Goal: Book appointment/travel/reservation

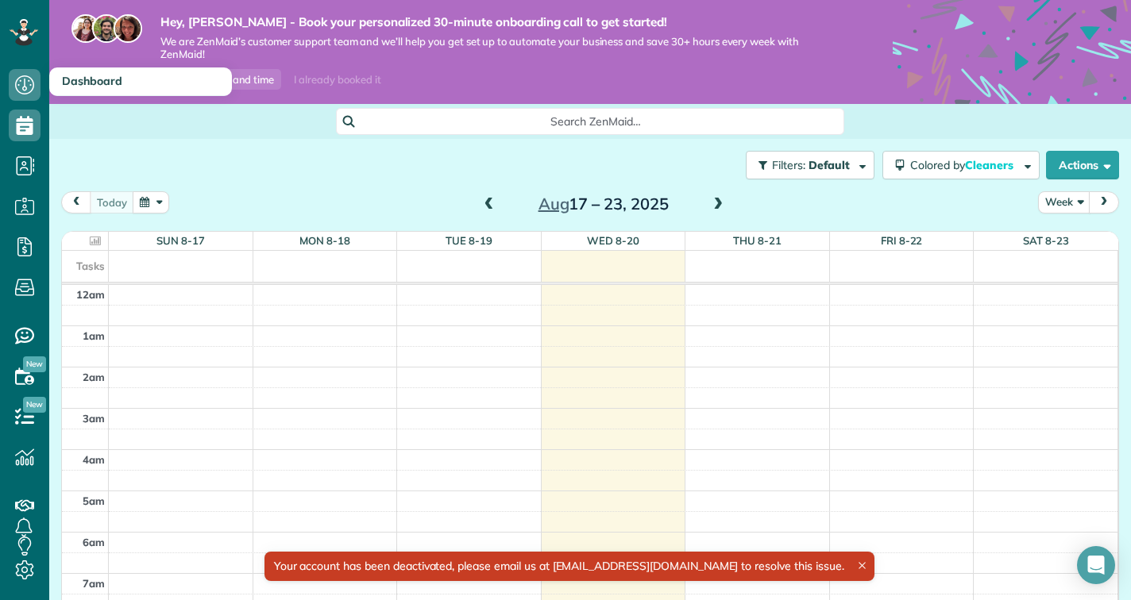
scroll to position [289, 0]
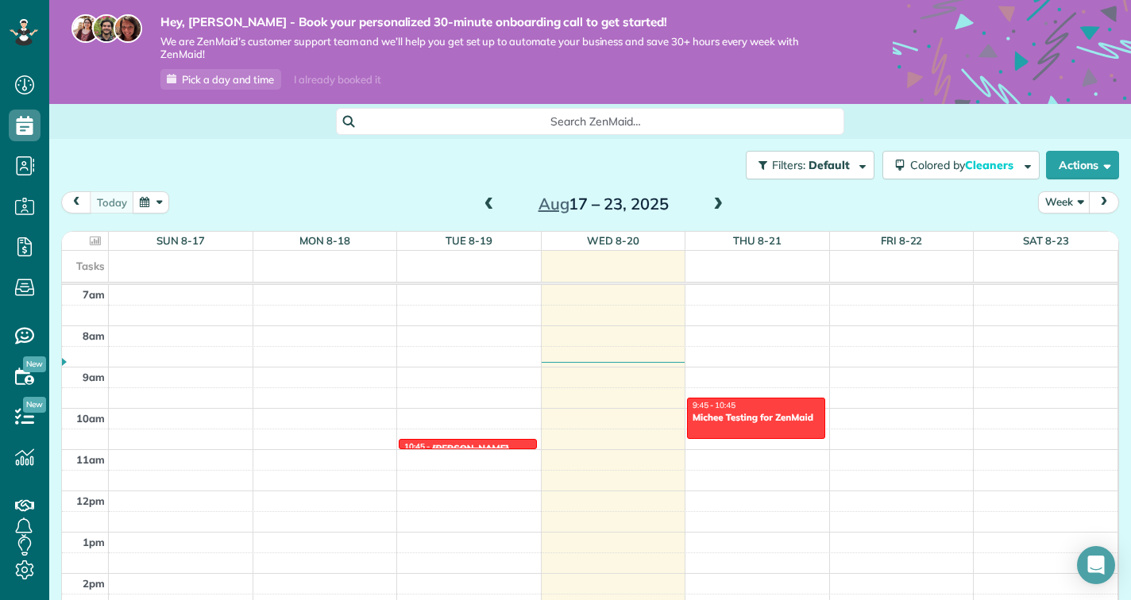
click at [707, 377] on div "12am 1am 2am 3am 4am 5am 6am 7am 8am 9am 10am 11am 12pm 1pm 2pm 3pm 4pm 5pm 6pm…" at bounding box center [589, 491] width 1055 height 990
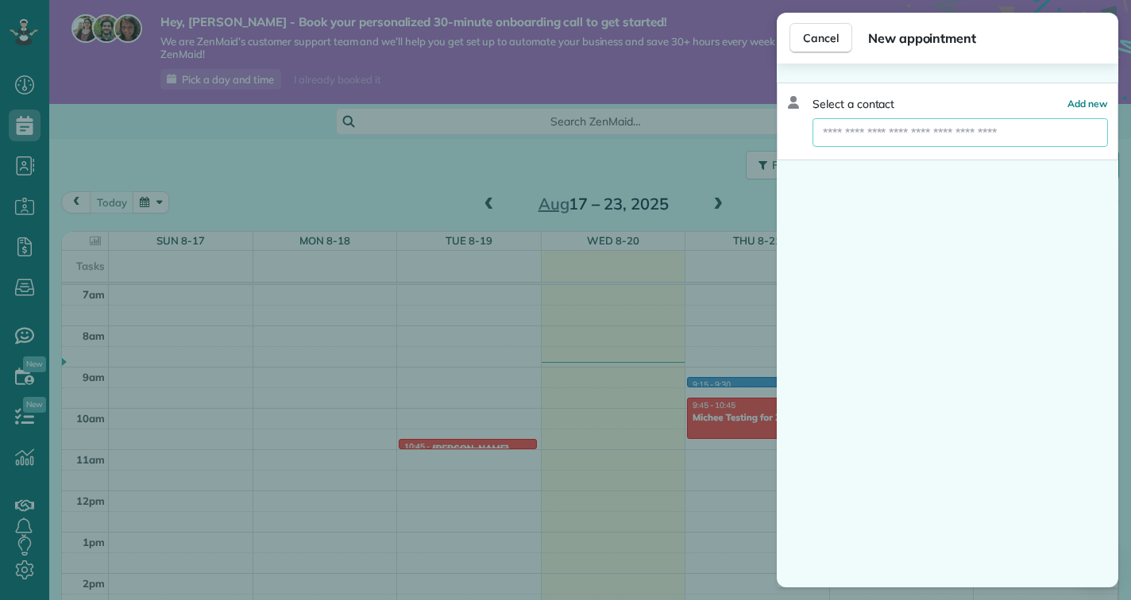
click at [936, 135] on input "text" at bounding box center [959, 132] width 295 height 29
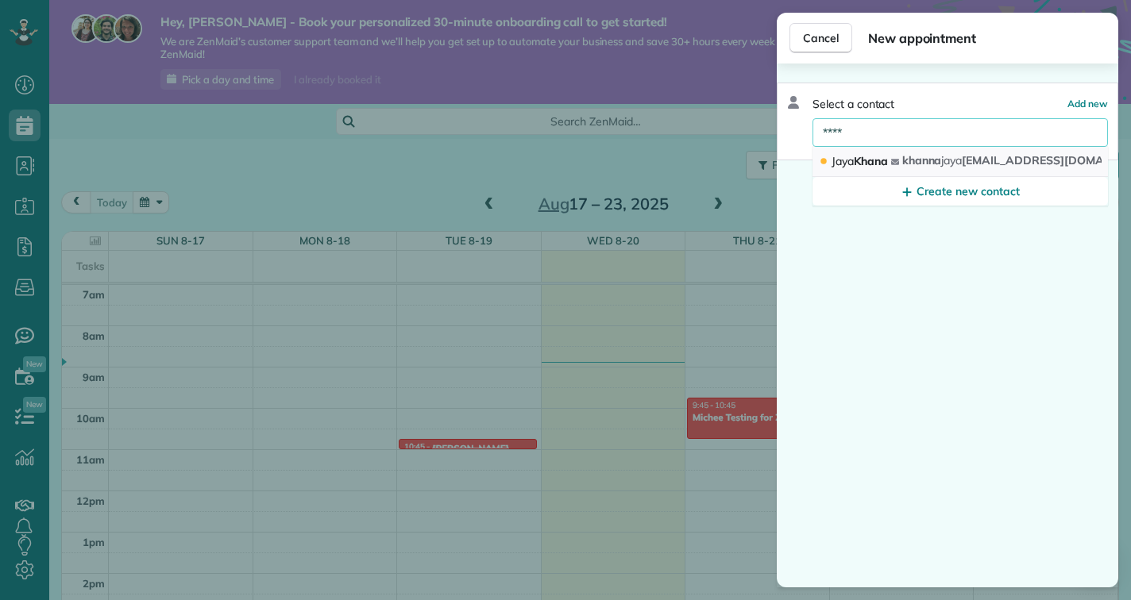
type input "****"
click at [963, 164] on span "khanna jaya [EMAIL_ADDRESS][DOMAIN_NAME]" at bounding box center [1030, 160] width 256 height 14
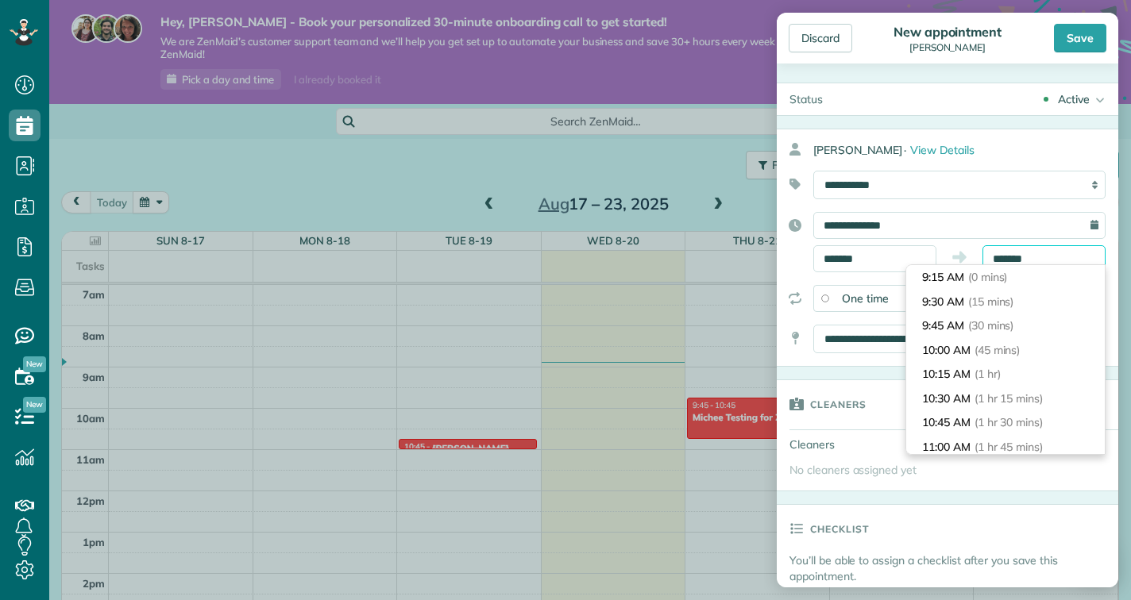
click at [1045, 261] on input "*******" at bounding box center [1043, 258] width 123 height 27
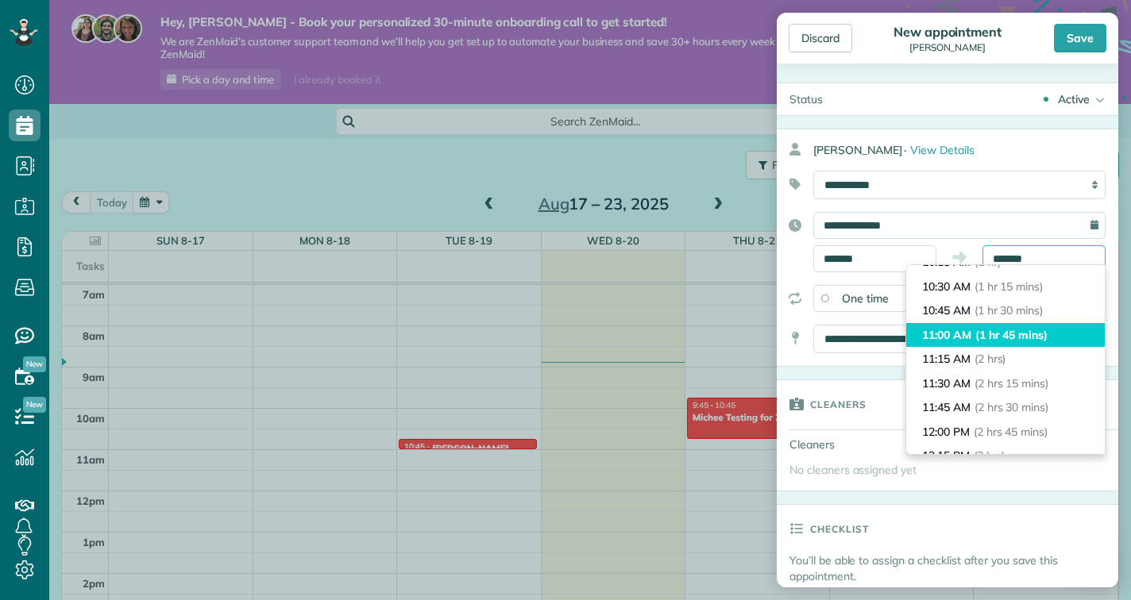
scroll to position [121, 0]
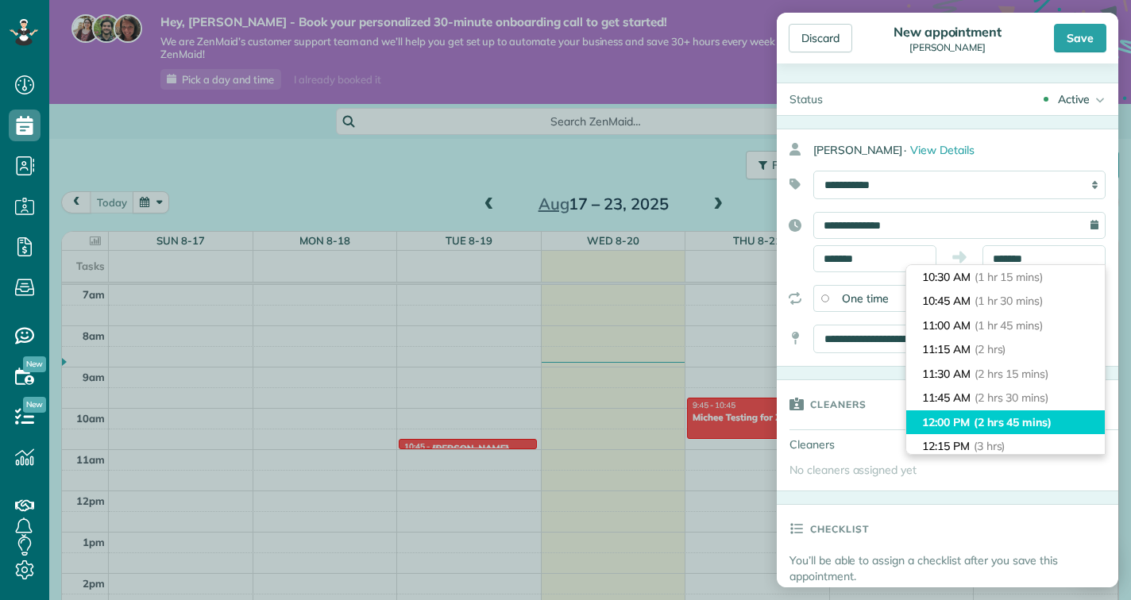
type input "********"
click at [1032, 423] on span "(2 hrs 45 mins)" at bounding box center [1012, 422] width 78 height 14
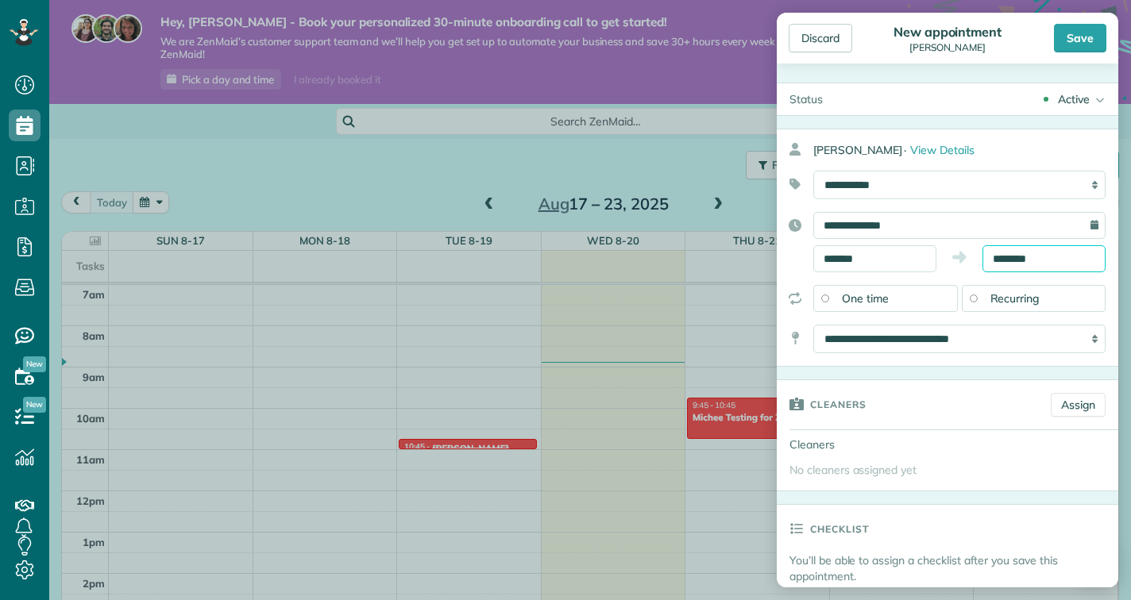
scroll to position [0, 0]
click at [1091, 34] on div "Save" at bounding box center [1080, 38] width 52 height 29
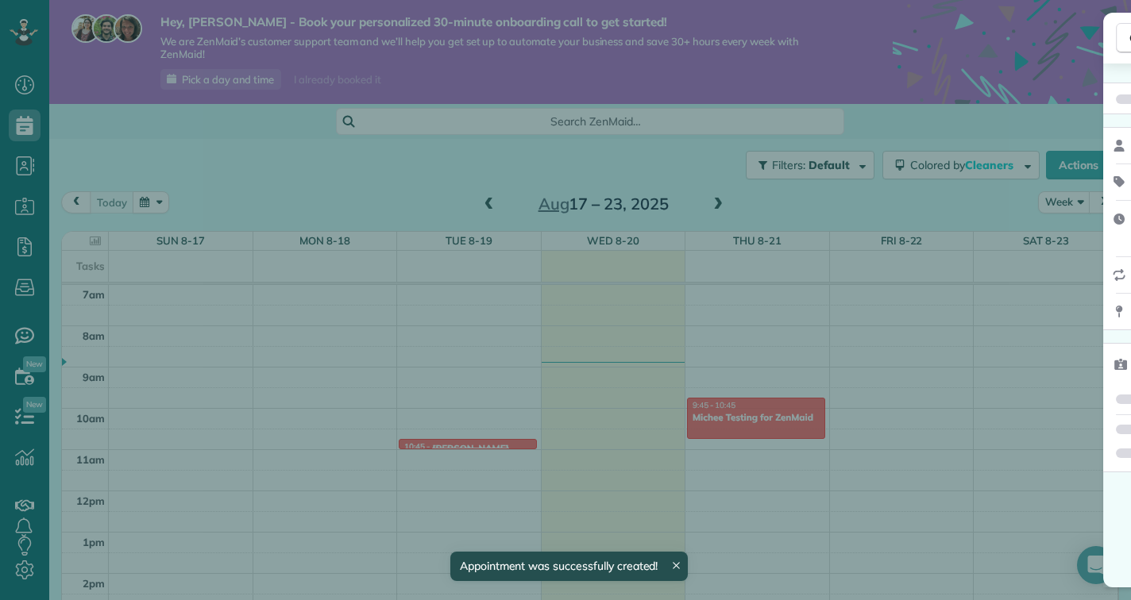
scroll to position [289, 0]
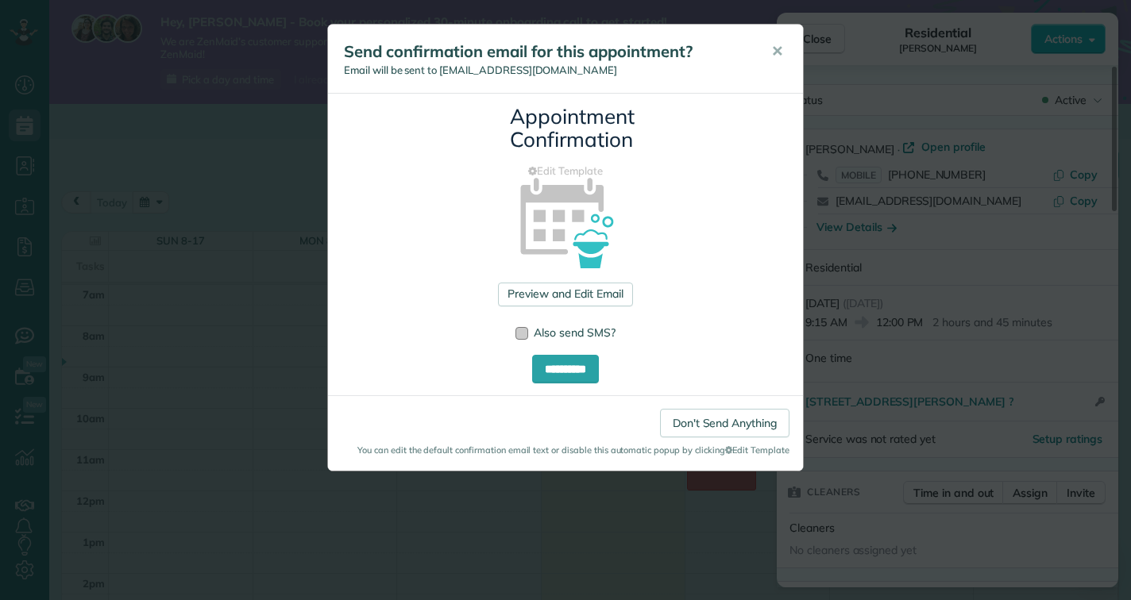
click at [518, 335] on div at bounding box center [521, 333] width 13 height 13
click at [519, 327] on div at bounding box center [521, 333] width 13 height 13
click at [727, 417] on link "Don't Send Anything" at bounding box center [724, 423] width 129 height 29
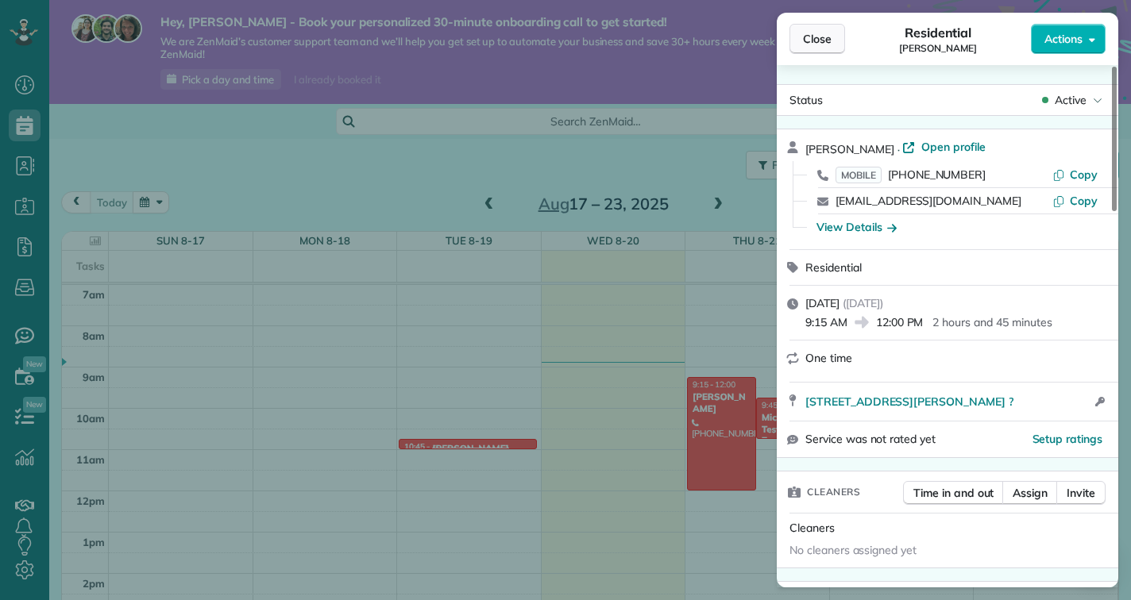
click at [831, 48] on button "Close" at bounding box center [817, 39] width 56 height 30
